Goal: Navigation & Orientation: Find specific page/section

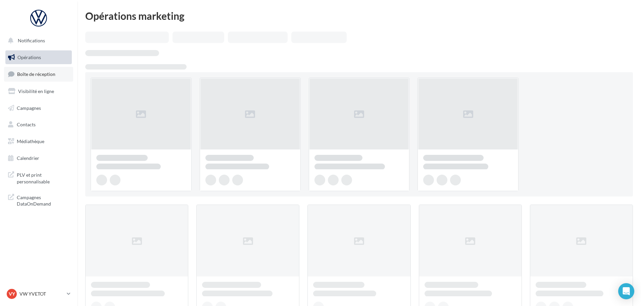
click at [47, 75] on span "Boîte de réception" at bounding box center [36, 74] width 38 height 6
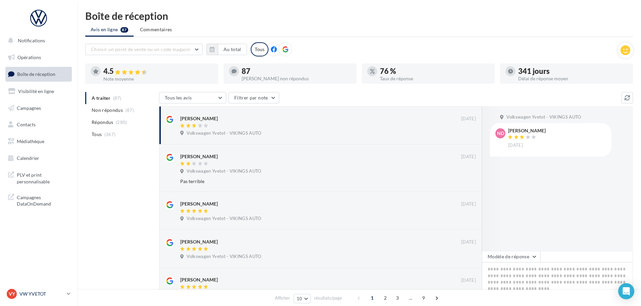
click at [34, 297] on p "VW YVETOT" at bounding box center [41, 294] width 45 height 7
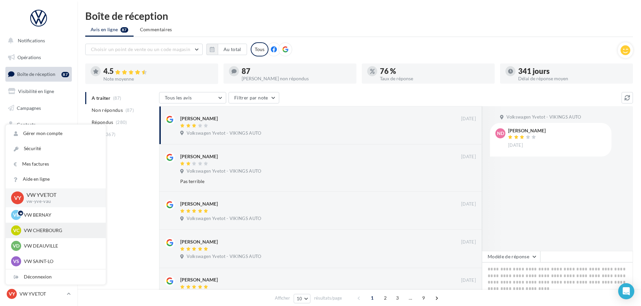
click at [42, 229] on p "VW CHERBOURG" at bounding box center [61, 230] width 74 height 7
